Goal: Navigation & Orientation: Find specific page/section

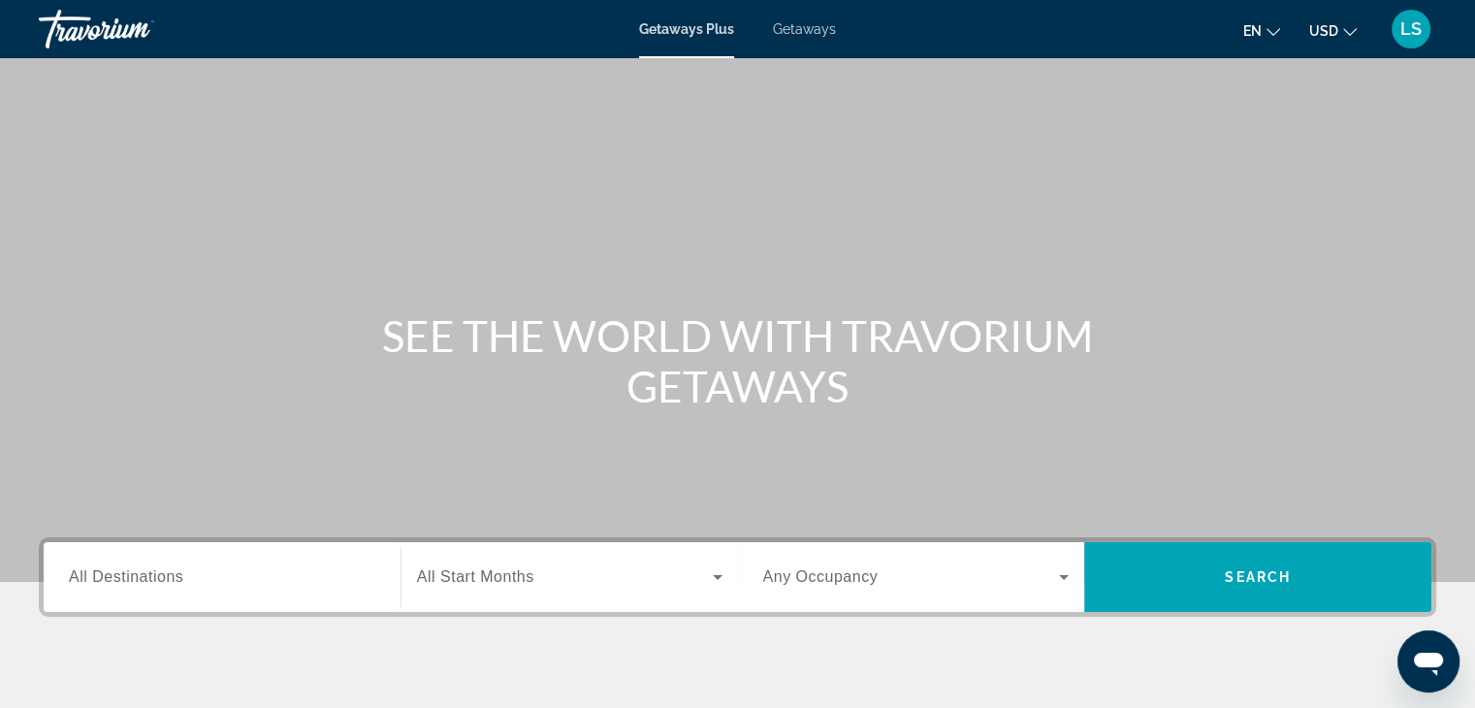
click at [1272, 28] on icon "Change language" at bounding box center [1273, 32] width 14 height 14
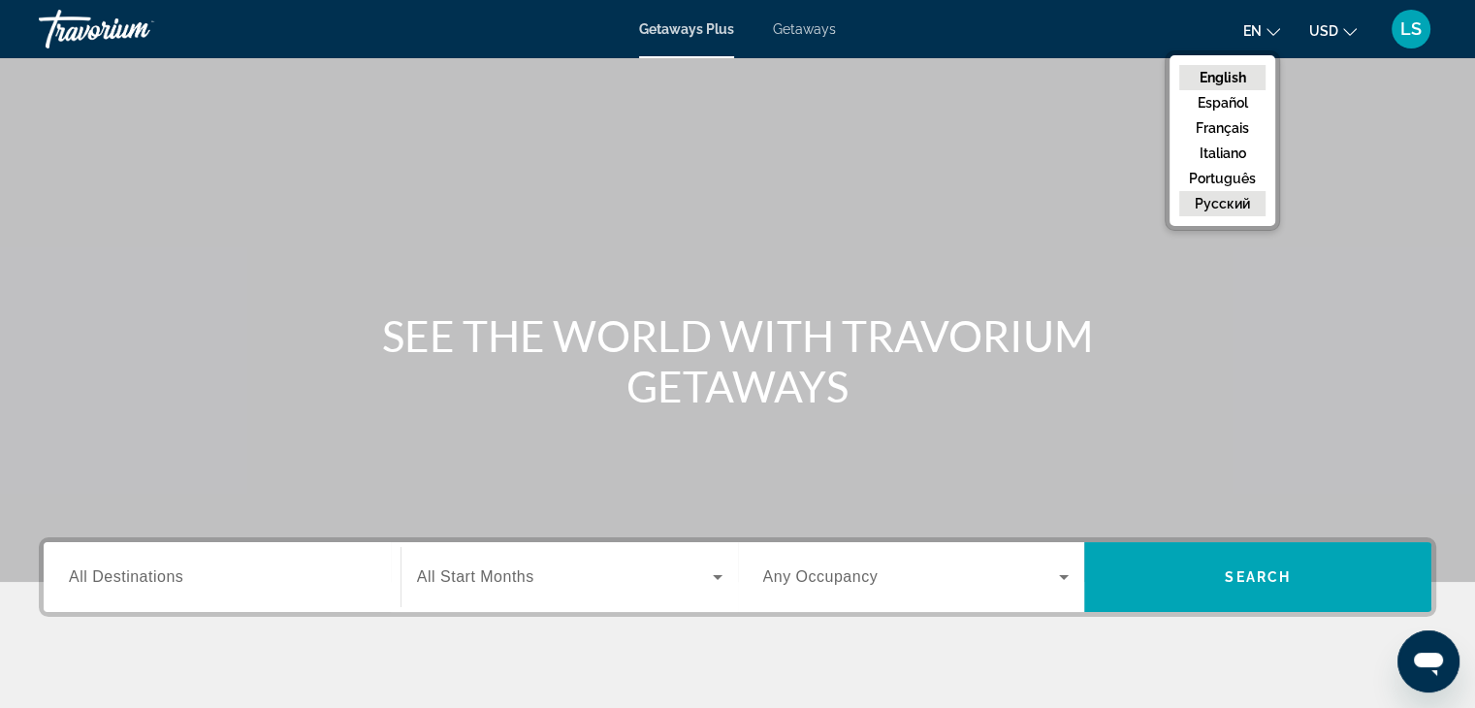
click at [1253, 204] on button "русский" at bounding box center [1222, 203] width 86 height 25
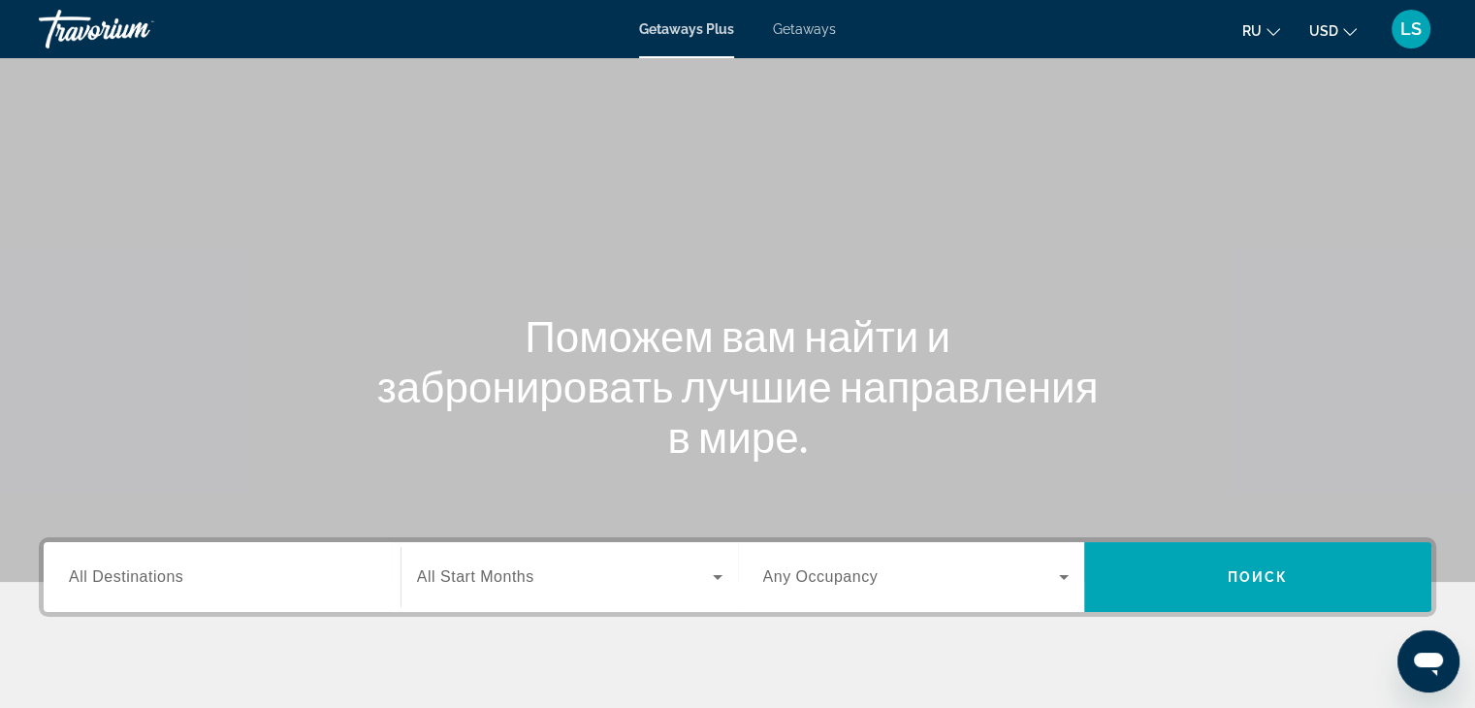
click at [803, 28] on span "Getaways" at bounding box center [804, 29] width 63 height 16
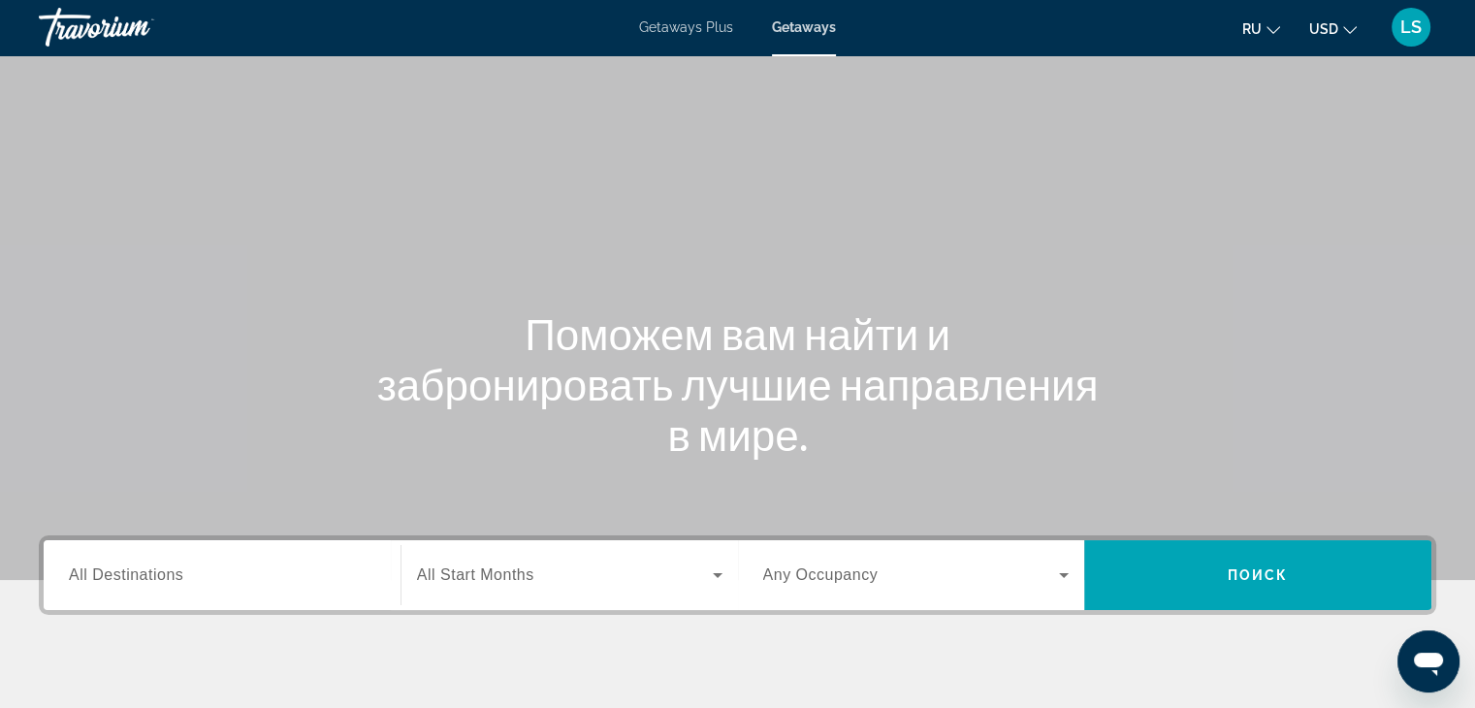
click at [685, 33] on span "Getaways Plus" at bounding box center [686, 27] width 94 height 16
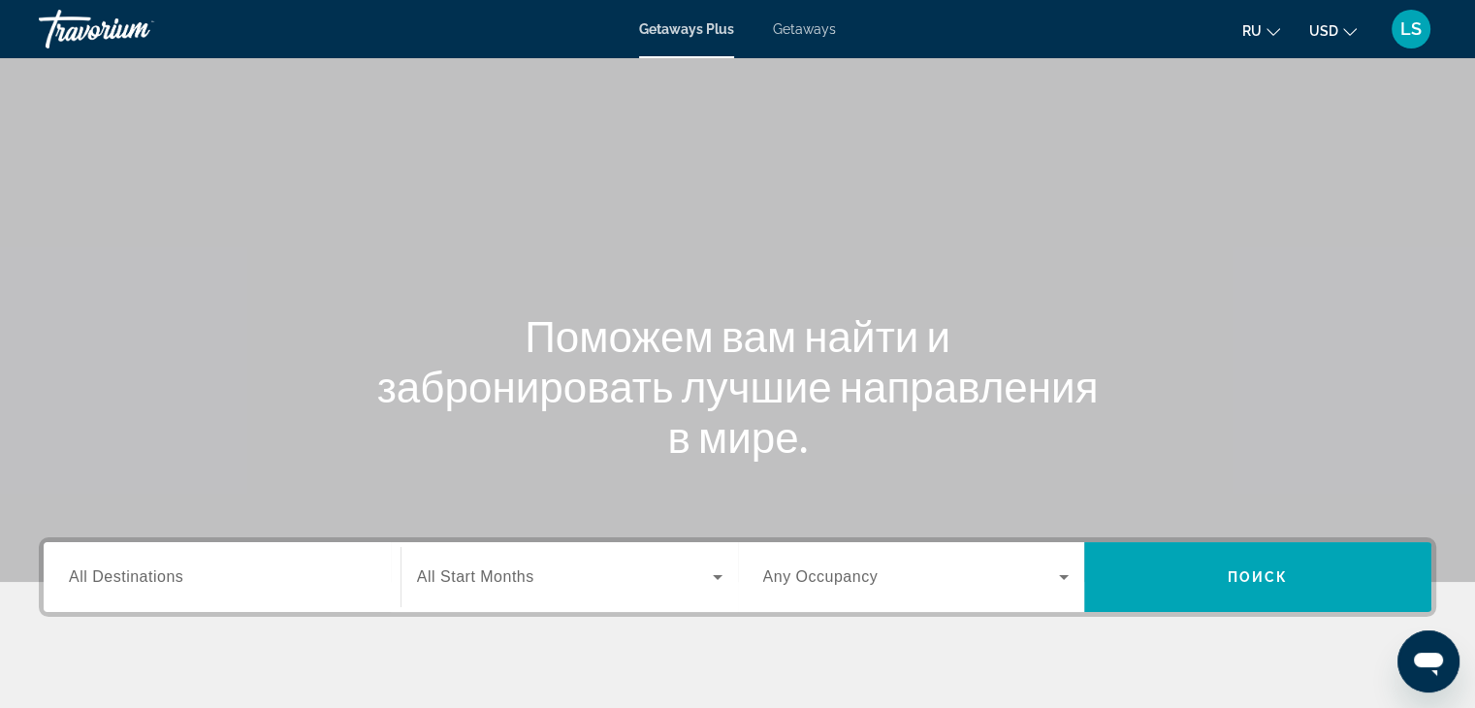
click at [682, 28] on span "Getaways Plus" at bounding box center [686, 29] width 95 height 16
